Goal: Task Accomplishment & Management: Manage account settings

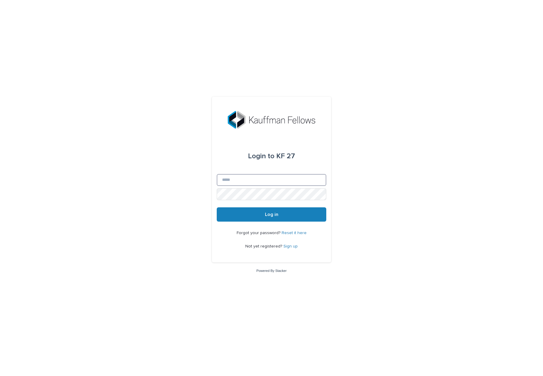
type input "**********"
click at [267, 181] on input "**********" at bounding box center [272, 180] width 110 height 12
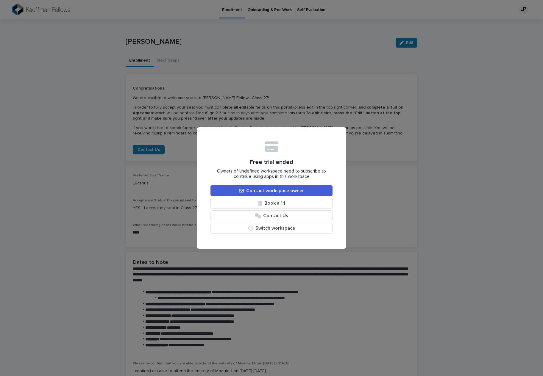
click at [440, 229] on div "Free trial ended Owners of undefined workspace need to subscribe to continue us…" at bounding box center [271, 188] width 543 height 376
